Goal: Information Seeking & Learning: Learn about a topic

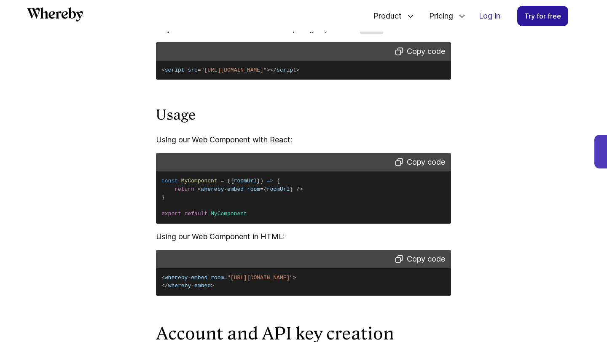
scroll to position [1160, 0]
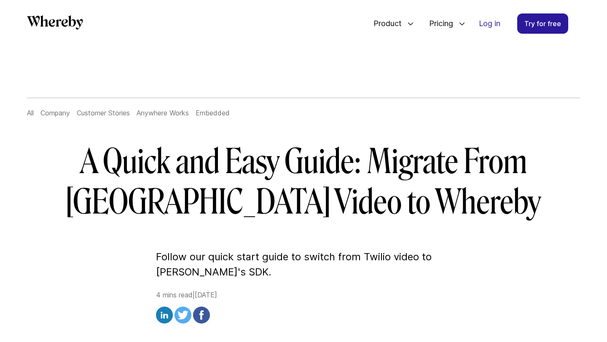
scroll to position [17, 0]
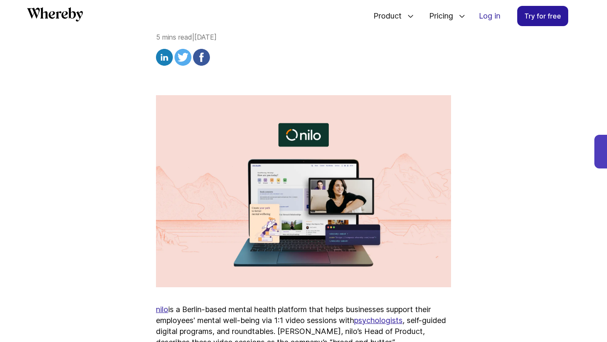
scroll to position [249, 0]
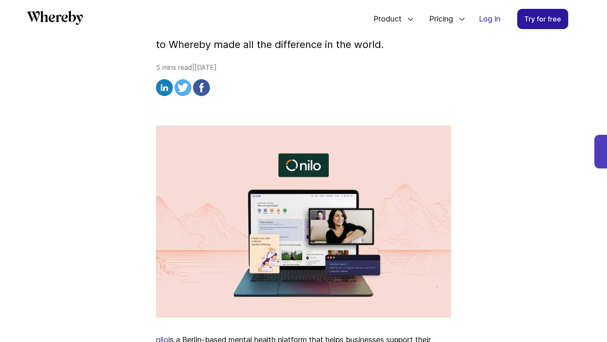
click at [162, 85] on img at bounding box center [164, 87] width 17 height 17
